Goal: Contribute content: Add original content to the website for others to see

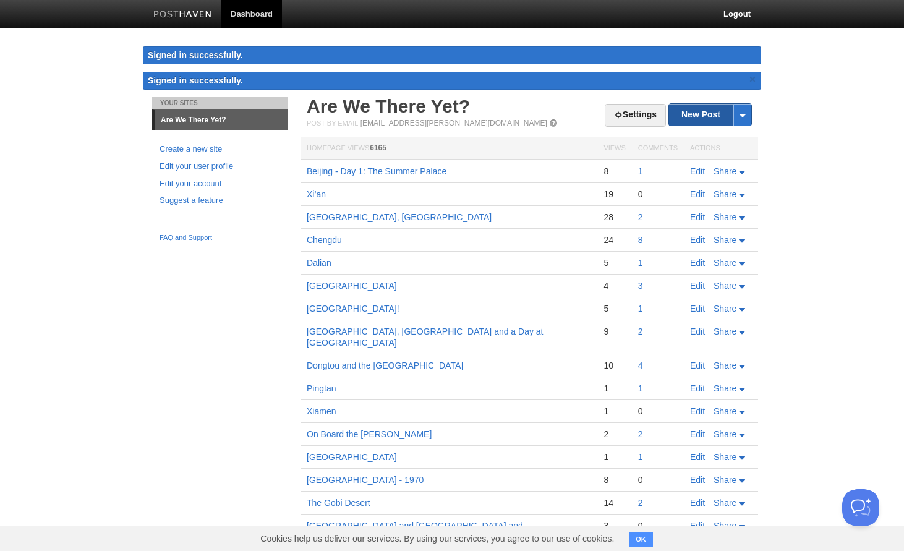
click at [697, 112] on link "New Post" at bounding box center [710, 115] width 82 height 22
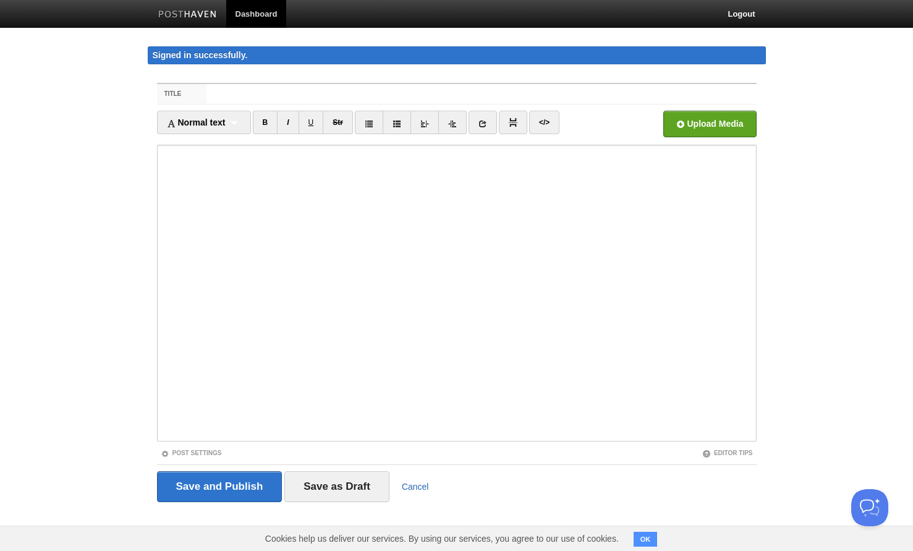
click at [413, 486] on link "Cancel" at bounding box center [415, 487] width 27 height 10
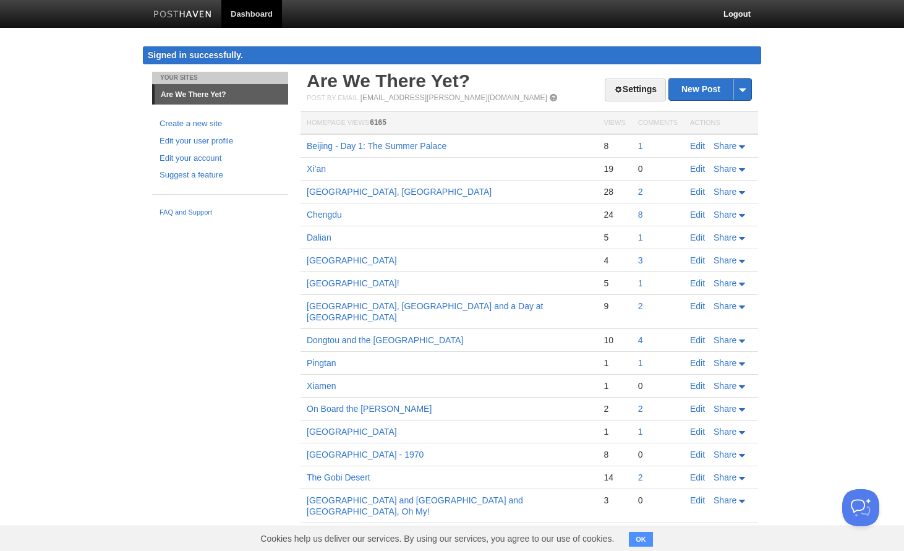
click at [456, 147] on td "Beijing - Day 1: The Summer Palace" at bounding box center [448, 145] width 297 height 23
click at [421, 138] on td "Beijing - Day 1: The Summer Palace" at bounding box center [448, 145] width 297 height 23
click at [699, 88] on link "New Post" at bounding box center [710, 90] width 82 height 22
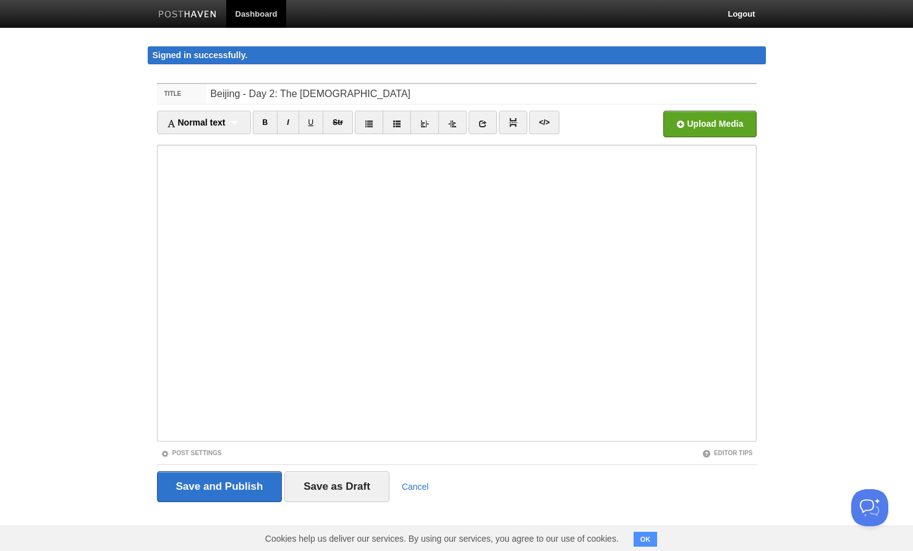
type input "Beijing - Day 2: The [DEMOGRAPHIC_DATA]"
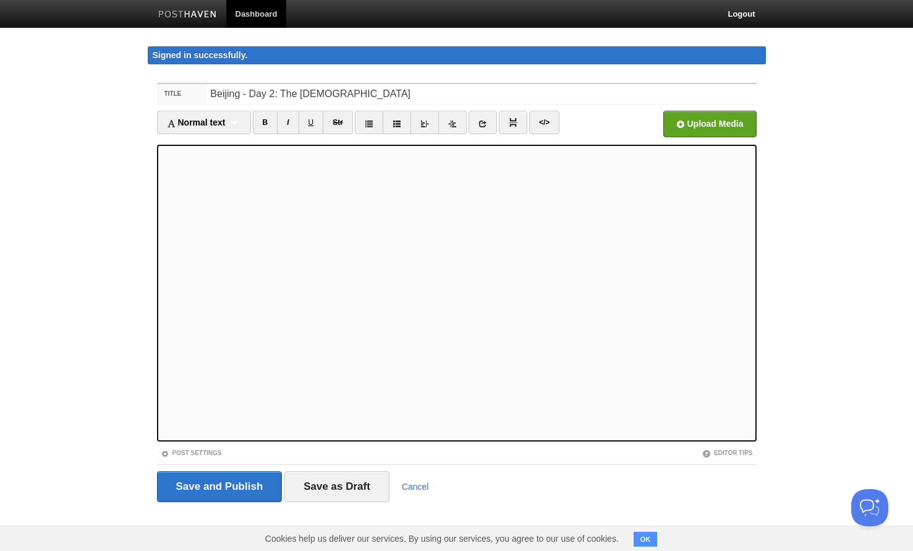
drag, startPoint x: 159, startPoint y: 429, endPoint x: 29, endPoint y: 435, distance: 130.5
click at [29, 434] on body "Dashboard Logout Signed in successfully. Signed in successfully. × Your Sites A…" at bounding box center [456, 274] width 913 height 548
click at [341, 491] on input "Save as Draft" at bounding box center [336, 486] width 105 height 31
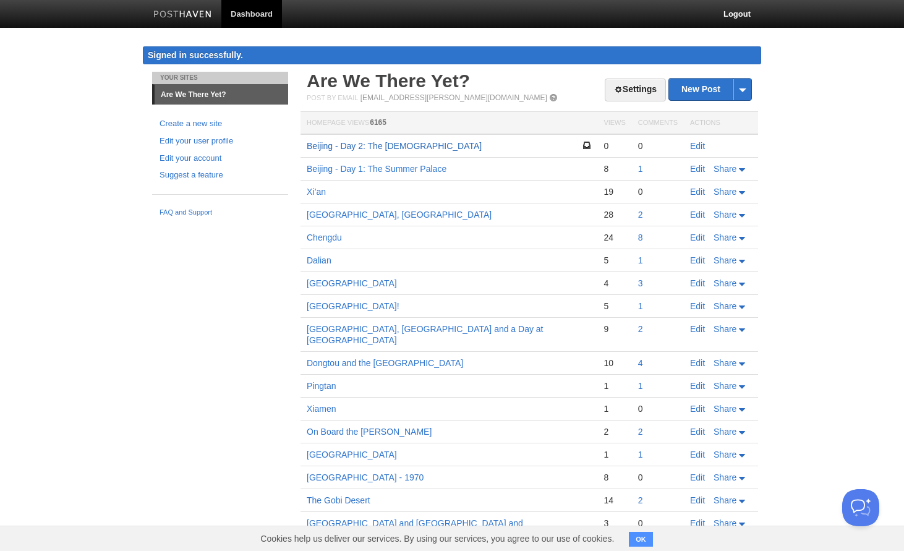
click at [348, 145] on link "Beijing - Day 2: The [DEMOGRAPHIC_DATA]" at bounding box center [394, 146] width 175 height 10
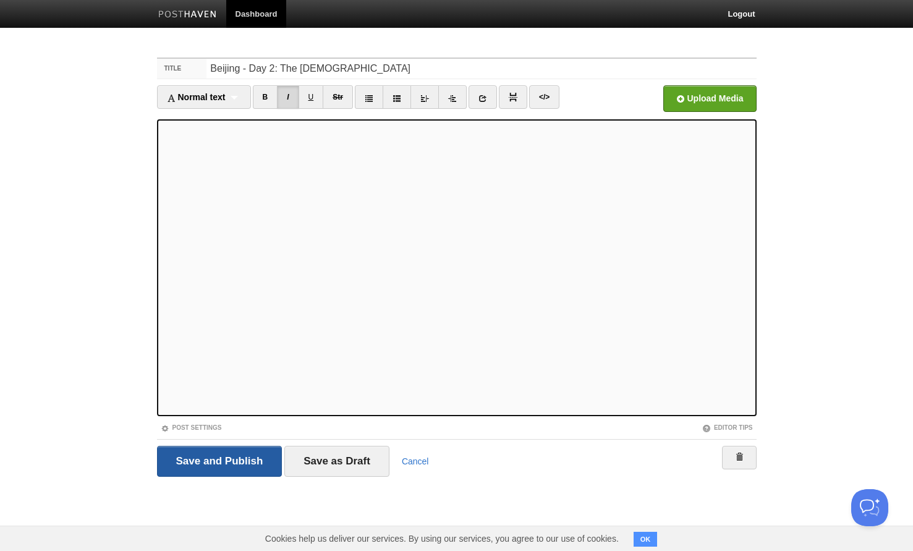
click at [216, 464] on input "Save and Publish" at bounding box center [219, 461] width 125 height 31
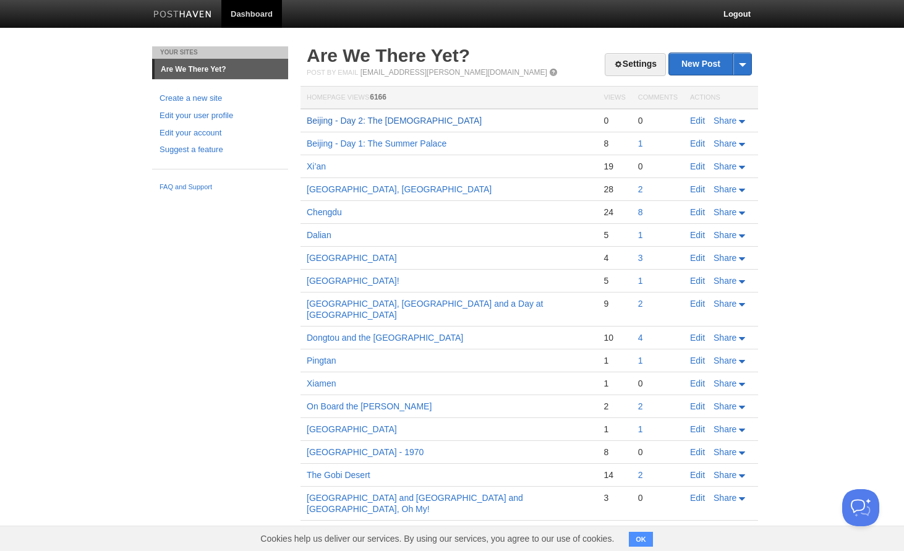
click at [396, 121] on link "Beijing - Day 2: The [DEMOGRAPHIC_DATA]" at bounding box center [394, 121] width 175 height 10
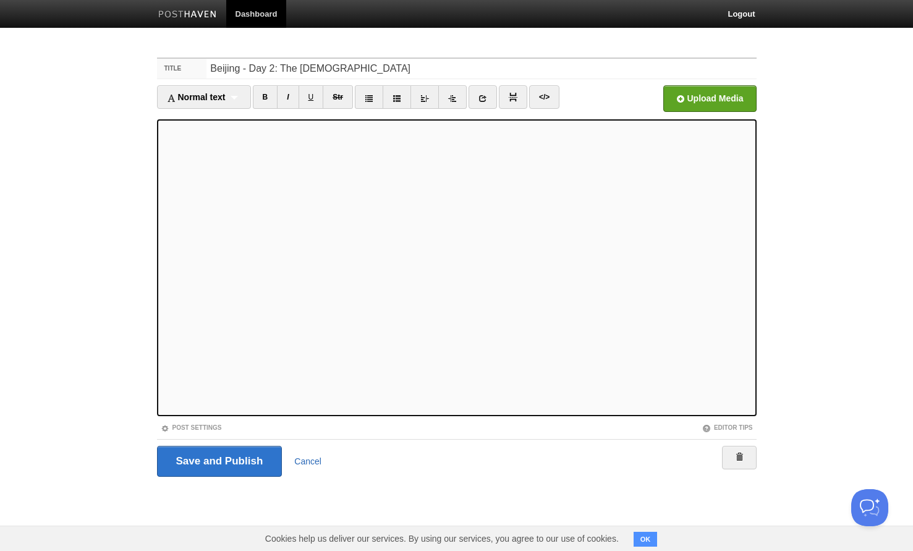
click at [306, 461] on link "Cancel" at bounding box center [307, 461] width 27 height 10
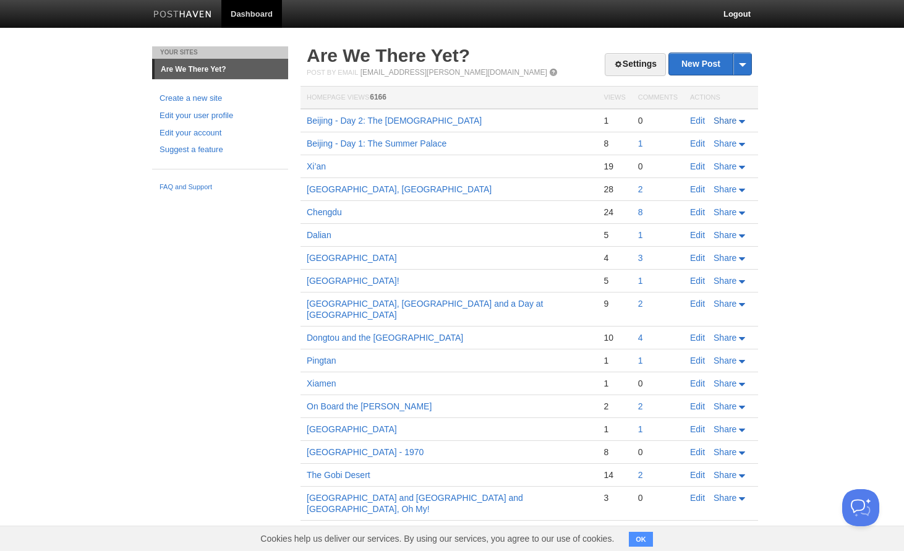
click at [730, 122] on span "Share" at bounding box center [724, 121] width 23 height 10
click at [708, 179] on span "Facebook" at bounding box center [704, 177] width 41 height 10
click at [828, 216] on body "Dashboard Logout Your Sites Are We There Yet? Create a new site Edit your user …" at bounding box center [452, 322] width 904 height 645
click at [700, 64] on link "New Post" at bounding box center [710, 64] width 82 height 22
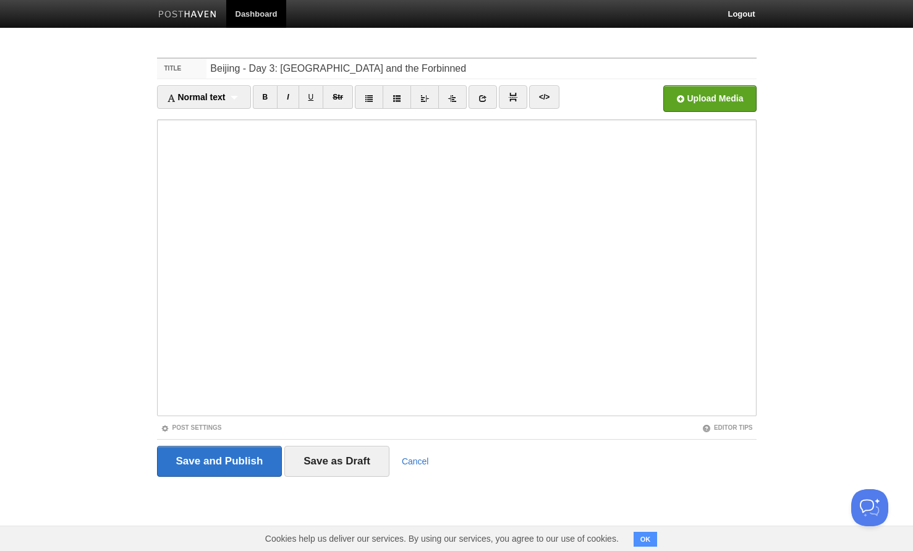
drag, startPoint x: 457, startPoint y: 69, endPoint x: 426, endPoint y: 72, distance: 31.1
click at [426, 72] on input "Beijing - Day 3: [GEOGRAPHIC_DATA] and the Forbinned" at bounding box center [481, 69] width 550 height 20
type input "Beijing - Day 3: [GEOGRAPHIC_DATA] and the [GEOGRAPHIC_DATA]"
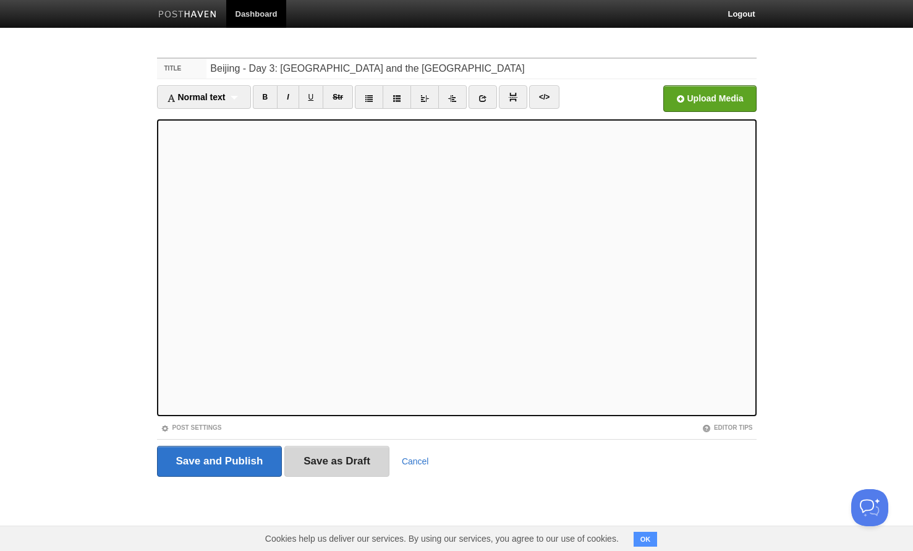
click at [339, 464] on input "Save as Draft" at bounding box center [336, 461] width 105 height 31
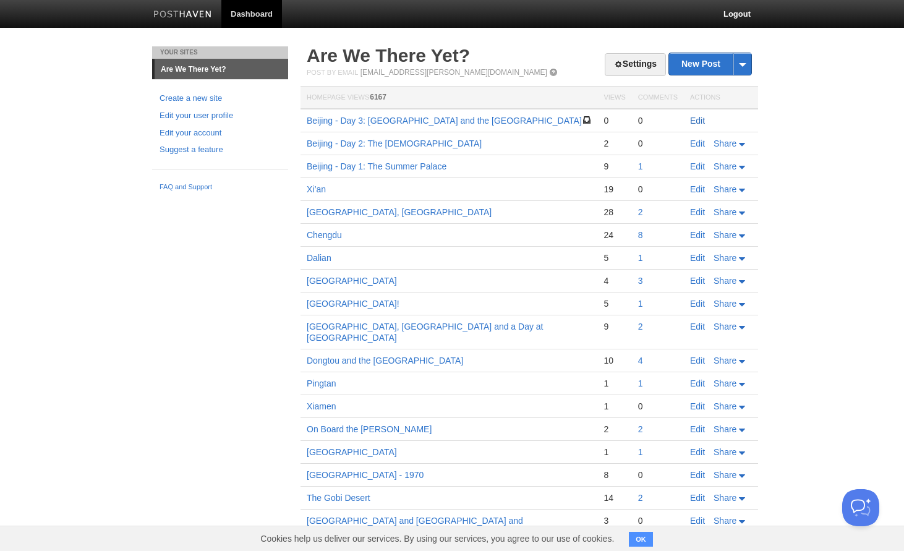
click at [699, 121] on link "Edit" at bounding box center [697, 121] width 15 height 10
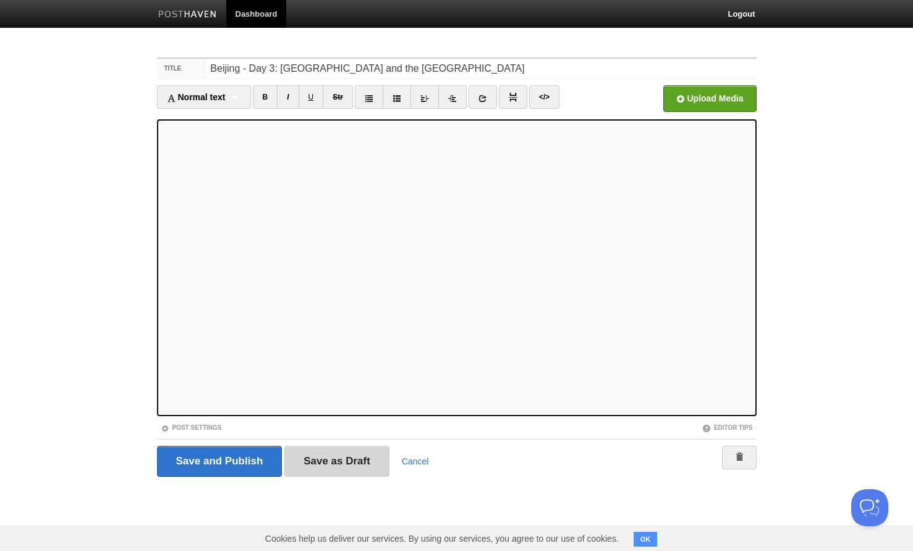
click at [350, 464] on input "Save as Draft" at bounding box center [336, 461] width 105 height 31
